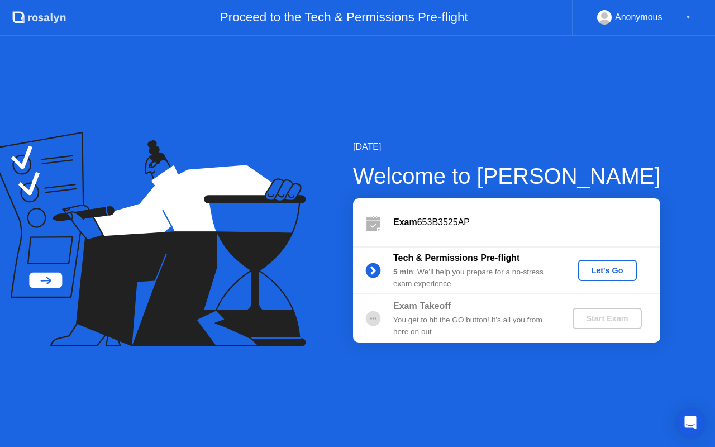
click at [654, 17] on div "Anonymous" at bounding box center [638, 17] width 47 height 15
click at [690, 16] on div "▼" at bounding box center [688, 17] width 6 height 15
click at [685, 18] on div "▼" at bounding box center [688, 17] width 6 height 15
click at [615, 273] on div "Let's Go" at bounding box center [608, 270] width 50 height 9
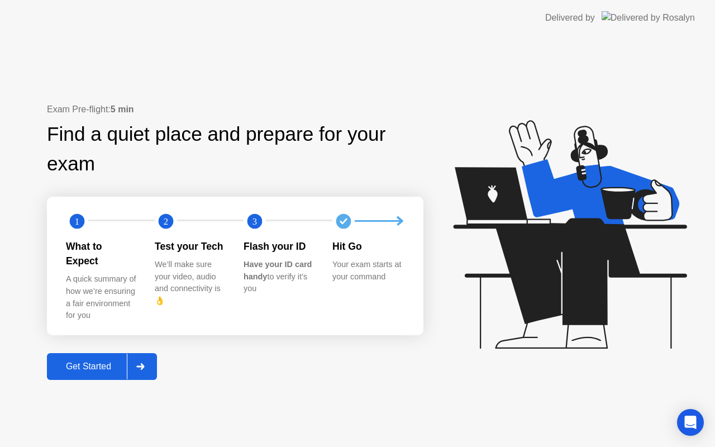
click at [84, 362] on div "Get Started" at bounding box center [88, 366] width 77 height 10
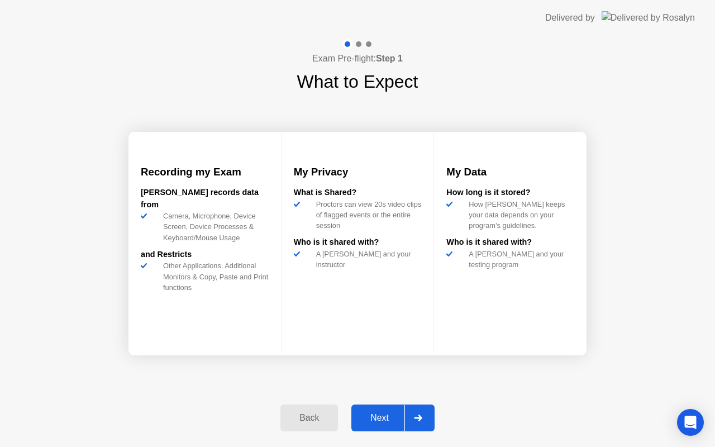
click at [381, 415] on div "Next" at bounding box center [380, 418] width 50 height 10
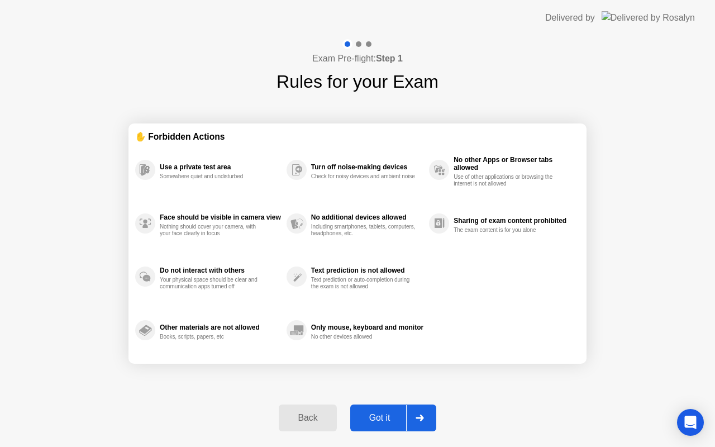
click at [383, 423] on div "Got it" at bounding box center [380, 418] width 53 height 10
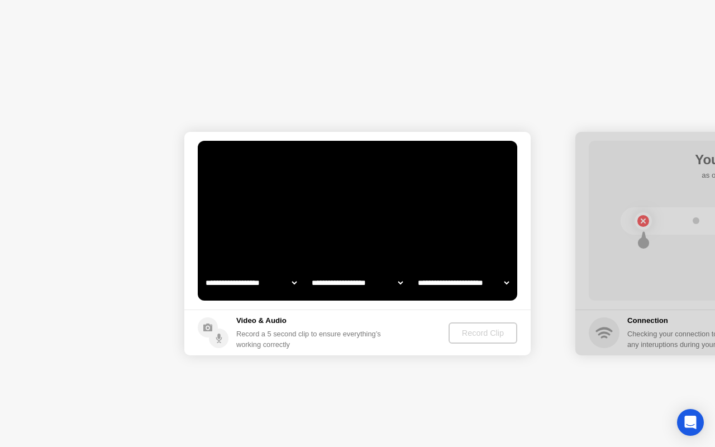
select select "**********"
select select "*******"
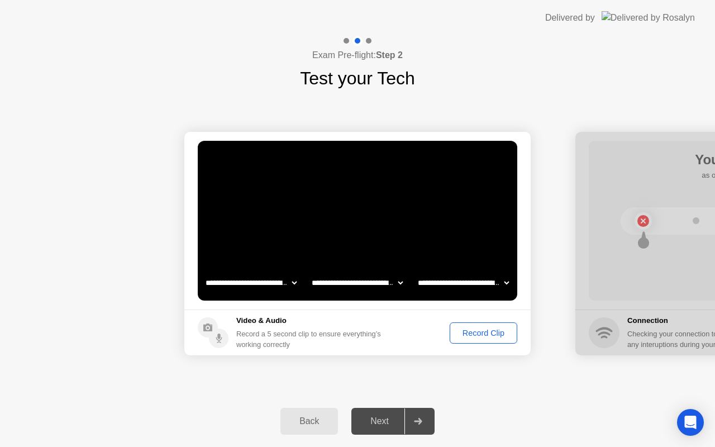
click at [474, 336] on div "Record Clip" at bounding box center [484, 332] width 60 height 9
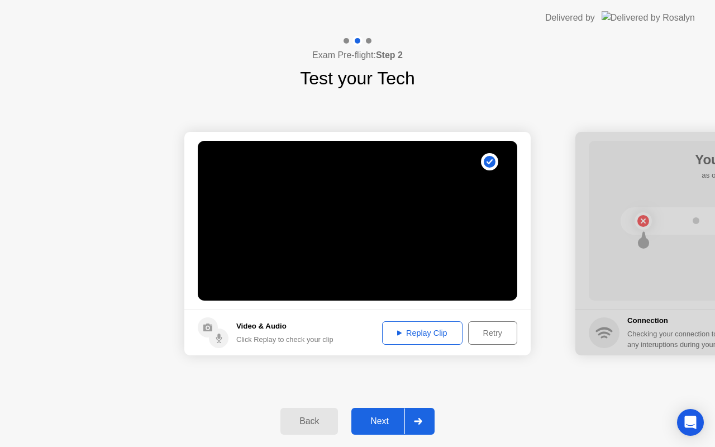
click at [443, 335] on div "Replay Clip" at bounding box center [422, 332] width 73 height 9
click at [383, 428] on button "Next" at bounding box center [392, 421] width 83 height 27
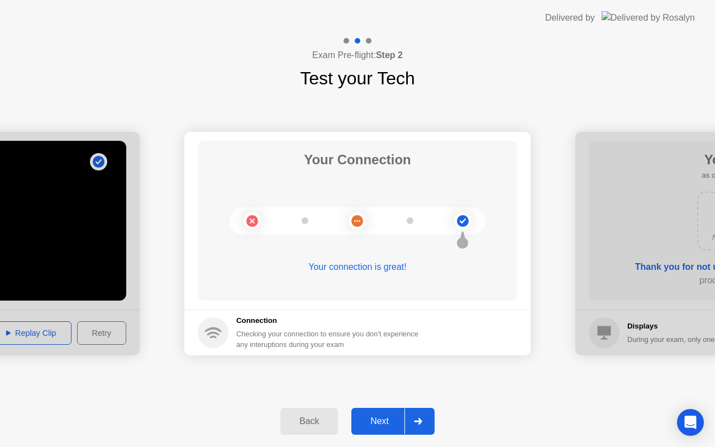
click at [393, 424] on div "Next" at bounding box center [380, 421] width 50 height 10
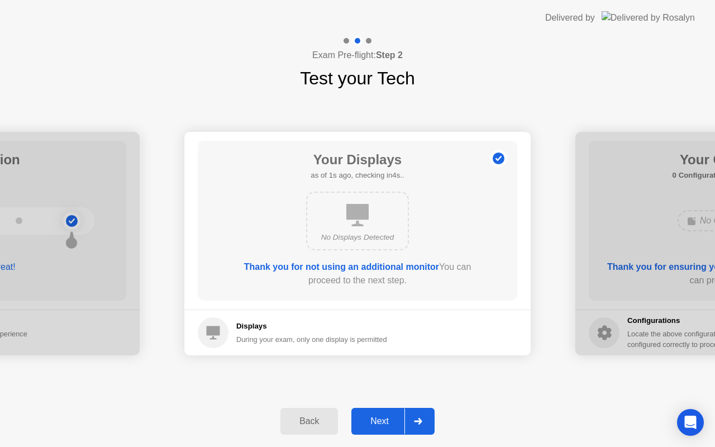
click at [384, 420] on div "Next" at bounding box center [380, 421] width 50 height 10
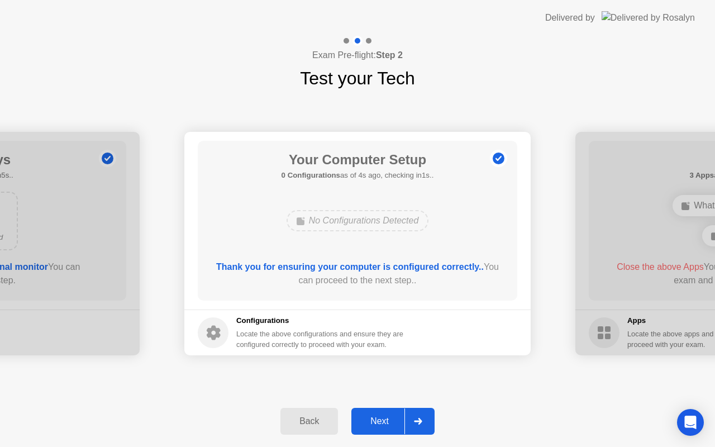
click at [381, 421] on div "Next" at bounding box center [380, 421] width 50 height 10
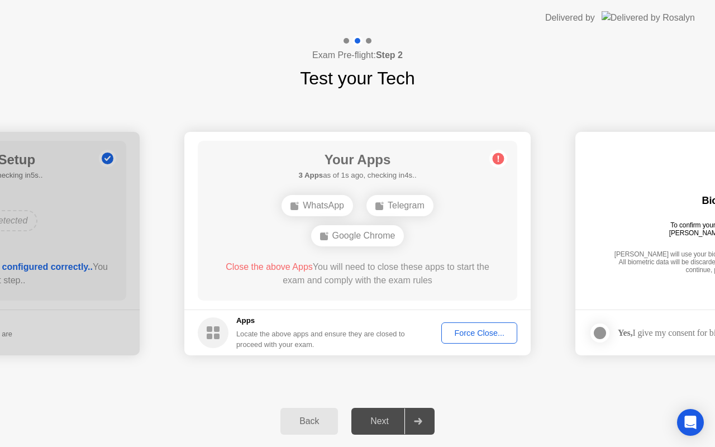
click at [468, 335] on div "Force Close..." at bounding box center [479, 332] width 68 height 9
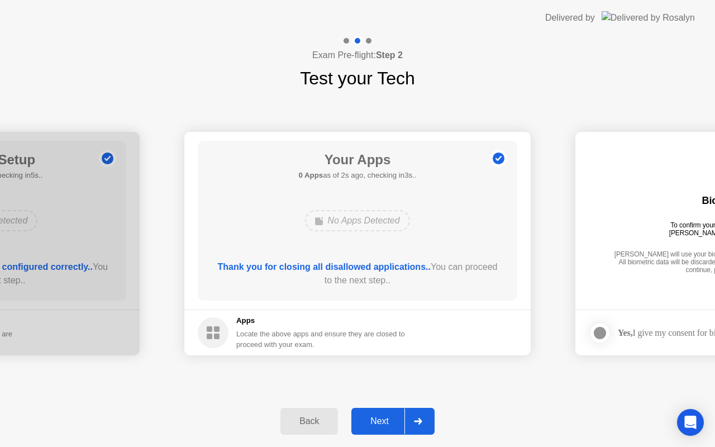
click at [384, 423] on div "Next" at bounding box center [380, 421] width 50 height 10
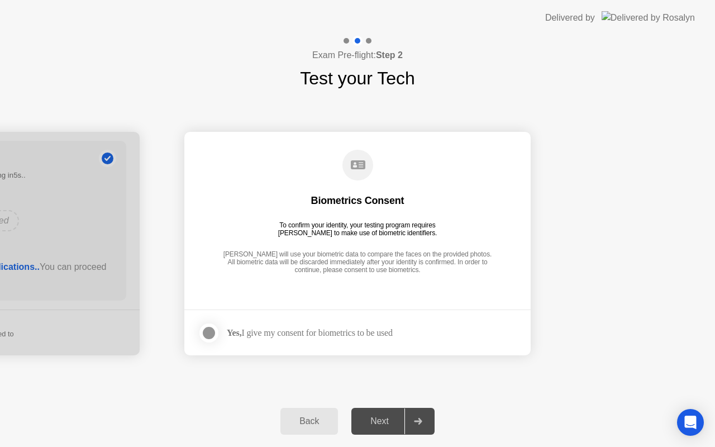
click at [285, 335] on div "Yes, I give my consent for biometrics to be used" at bounding box center [310, 332] width 166 height 11
click at [213, 332] on div at bounding box center [208, 332] width 13 height 13
click at [368, 421] on div "Next" at bounding box center [380, 421] width 50 height 10
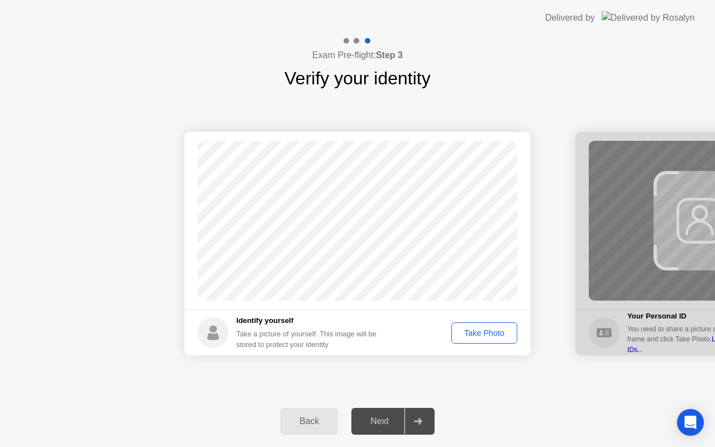
click at [493, 333] on div "Take Photo" at bounding box center [484, 332] width 58 height 9
click at [389, 420] on div "Next" at bounding box center [380, 421] width 50 height 10
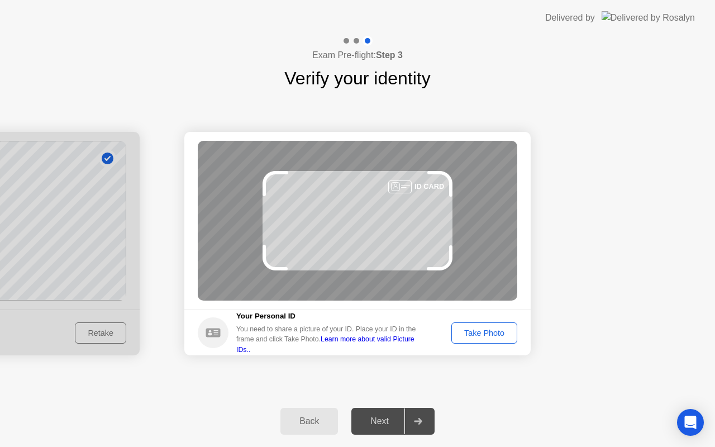
click at [494, 336] on div "Take Photo" at bounding box center [484, 332] width 58 height 9
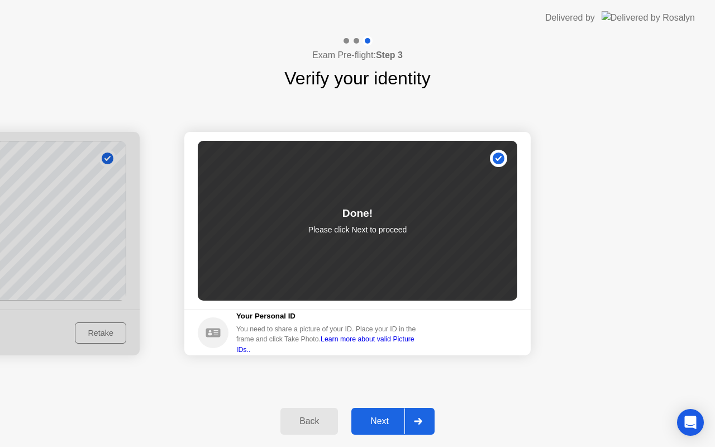
click at [387, 426] on div "Next" at bounding box center [380, 421] width 50 height 10
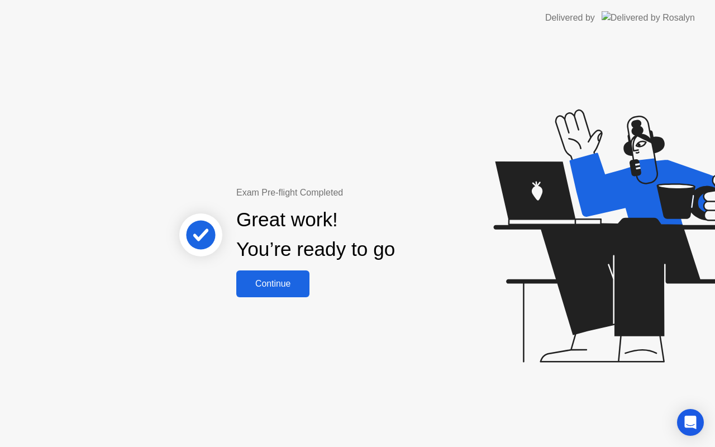
click at [282, 283] on div "Continue" at bounding box center [273, 284] width 66 height 10
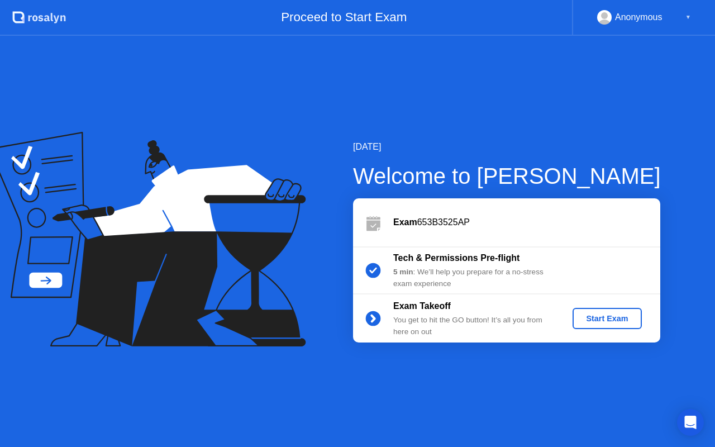
click at [624, 320] on div "Start Exam" at bounding box center [607, 318] width 60 height 9
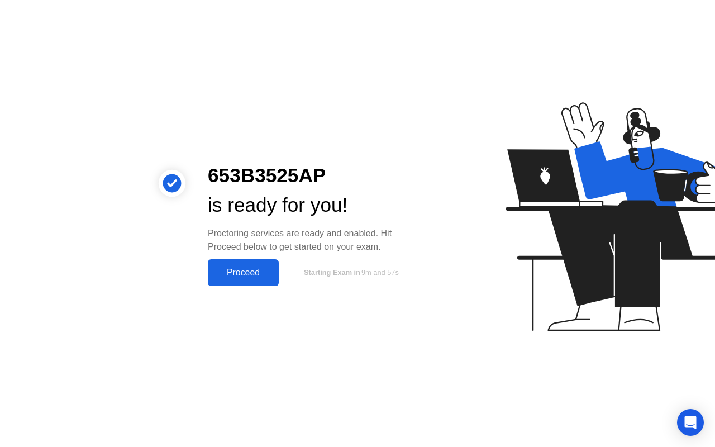
click at [247, 280] on button "Proceed" at bounding box center [243, 272] width 71 height 27
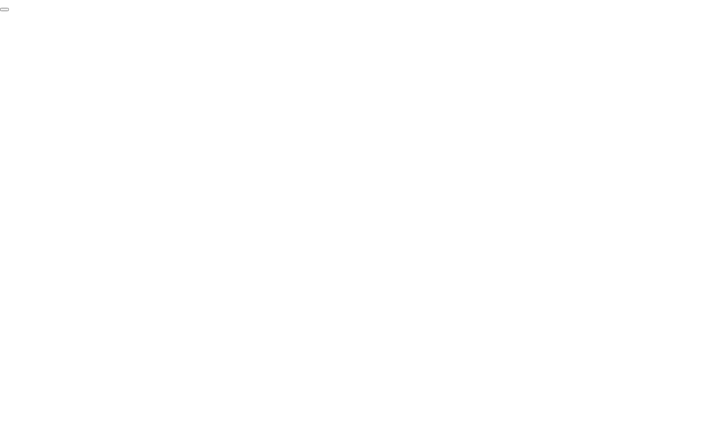
click div "End Proctoring Session"
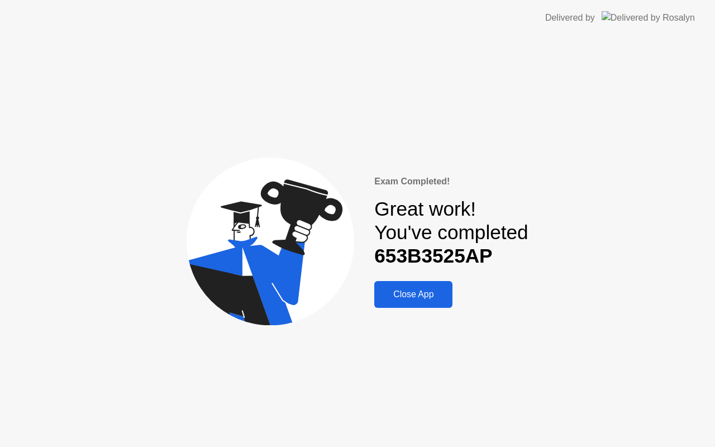
click at [435, 295] on div "Close App" at bounding box center [413, 294] width 71 height 10
